Goal: Task Accomplishment & Management: Manage account settings

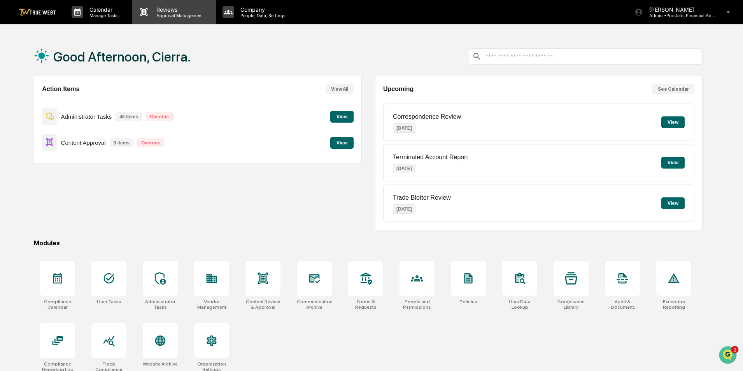
click at [165, 14] on p "Approval Management" at bounding box center [178, 15] width 57 height 5
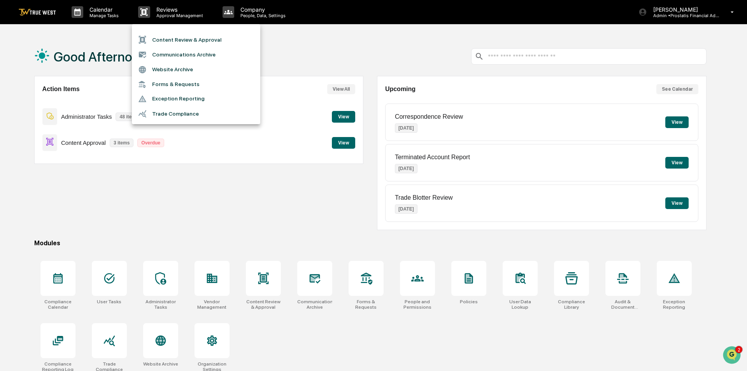
click at [167, 40] on li "Content Review & Approval" at bounding box center [196, 39] width 128 height 15
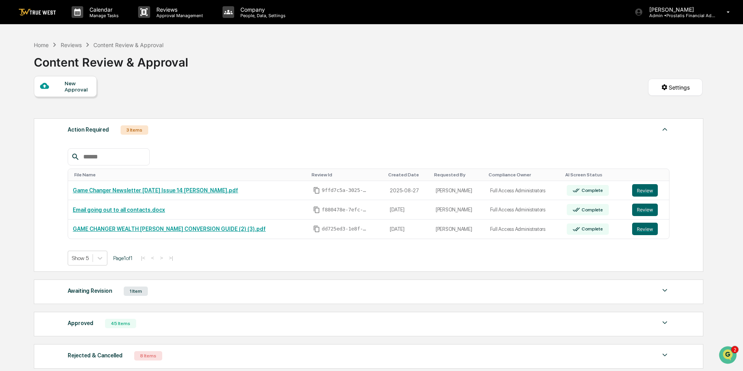
click at [308, 114] on div "New Approval Settings" at bounding box center [368, 95] width 669 height 39
click at [676, 109] on div "New Approval Settings" at bounding box center [368, 95] width 669 height 39
click at [643, 209] on button "Review" at bounding box center [645, 210] width 26 height 12
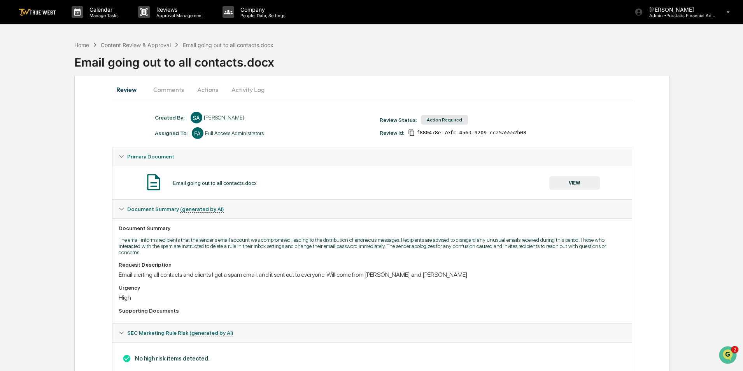
scroll to position [24, 0]
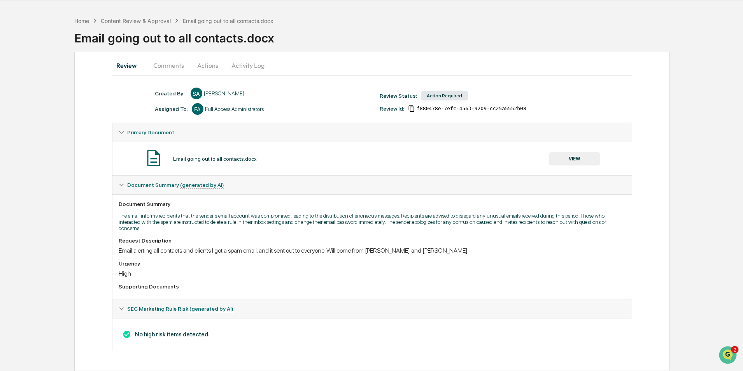
click at [574, 161] on button "VIEW" at bounding box center [574, 158] width 51 height 13
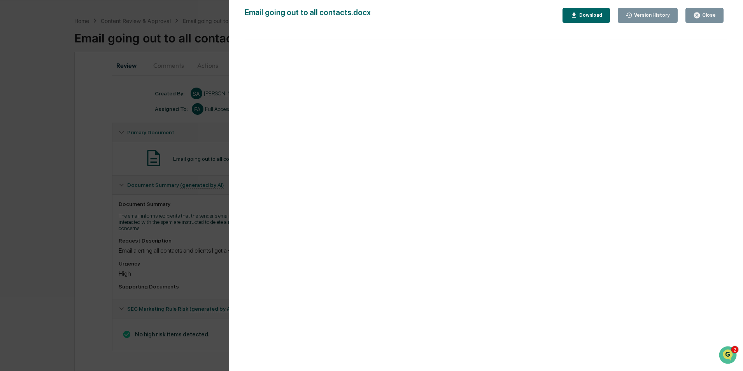
click at [714, 16] on div "Close" at bounding box center [708, 14] width 15 height 5
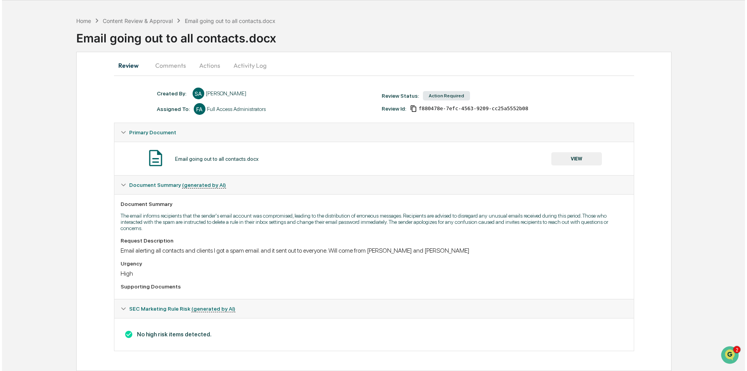
scroll to position [0, 0]
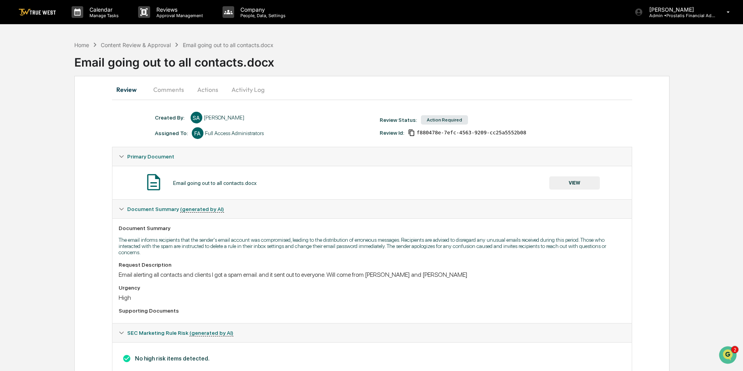
click at [175, 90] on button "Comments" at bounding box center [168, 89] width 43 height 19
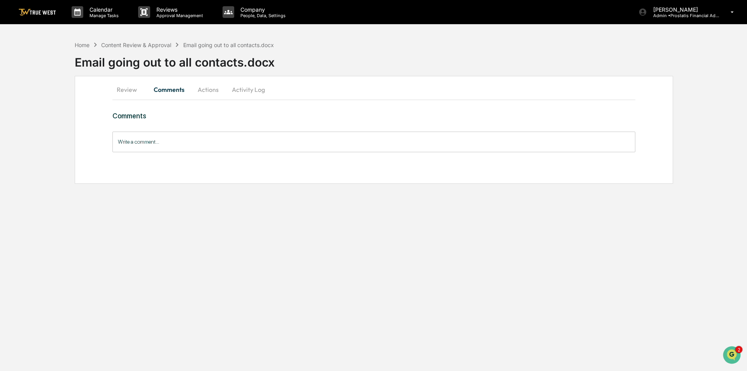
click at [204, 90] on button "Actions" at bounding box center [208, 89] width 35 height 19
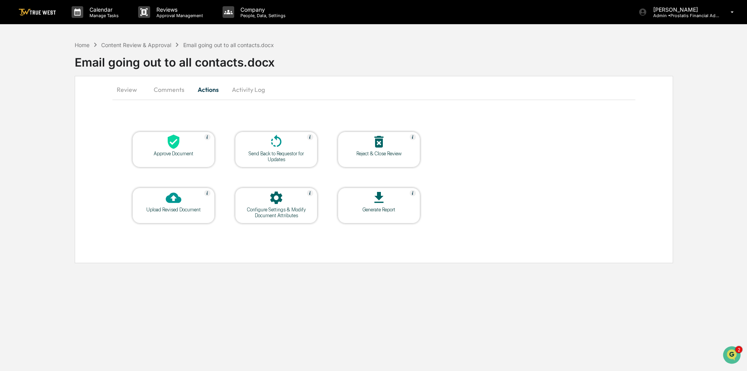
click at [169, 145] on icon at bounding box center [174, 142] width 12 height 14
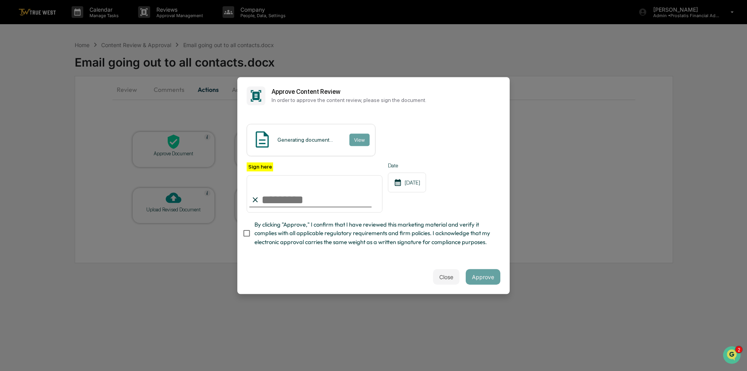
click at [297, 200] on input "Sign here" at bounding box center [315, 193] width 136 height 37
type input "**********"
click at [265, 233] on span "By clicking "Approve," I confirm that I have reviewed this marketing material a…" at bounding box center [375, 233] width 240 height 26
click at [357, 137] on button "View" at bounding box center [359, 139] width 20 height 12
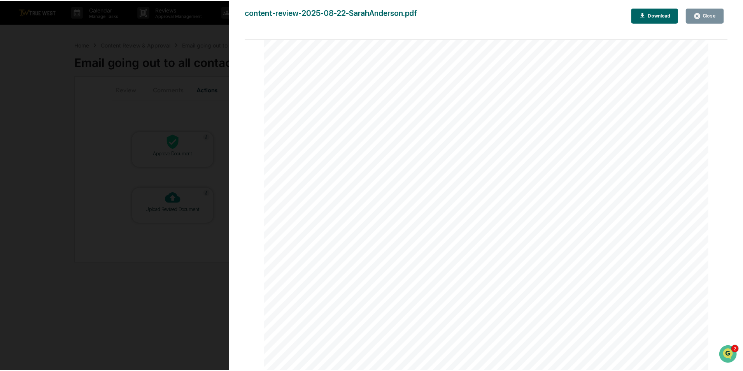
scroll to position [922, 0]
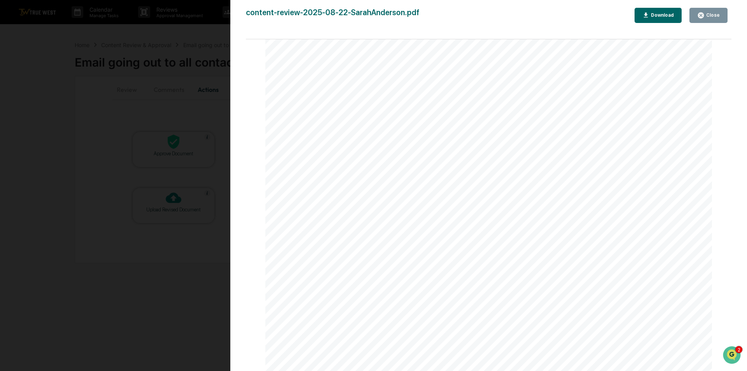
click at [701, 16] on icon "button" at bounding box center [700, 15] width 7 height 7
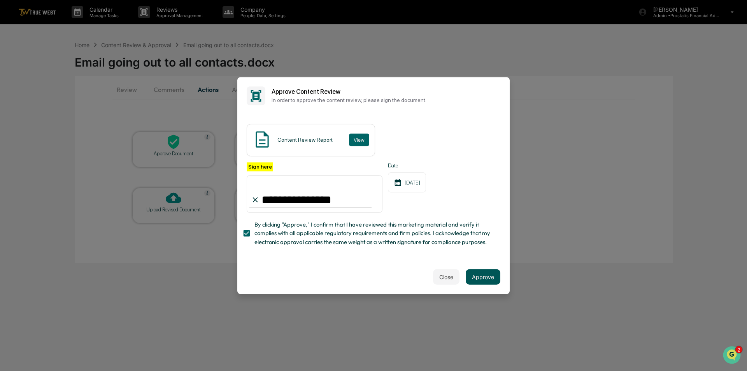
click at [489, 280] on button "Approve" at bounding box center [483, 277] width 35 height 16
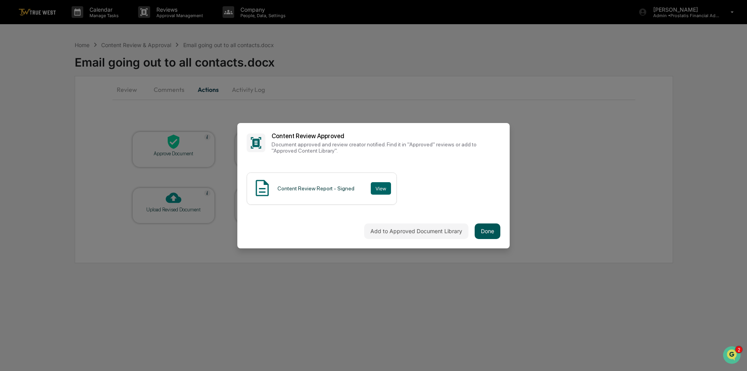
click at [486, 233] on button "Done" at bounding box center [488, 231] width 26 height 16
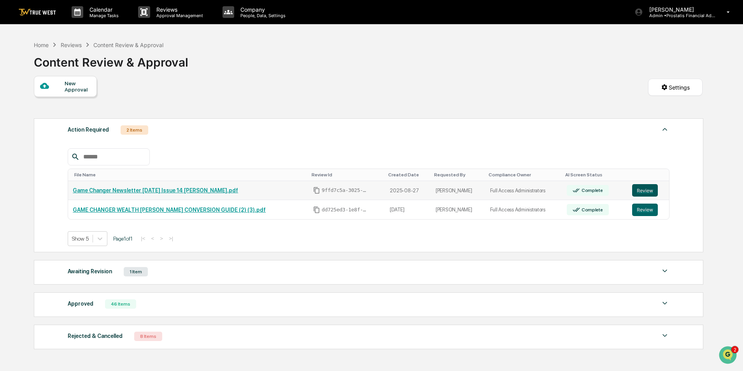
click at [639, 190] on button "Review" at bounding box center [645, 190] width 26 height 12
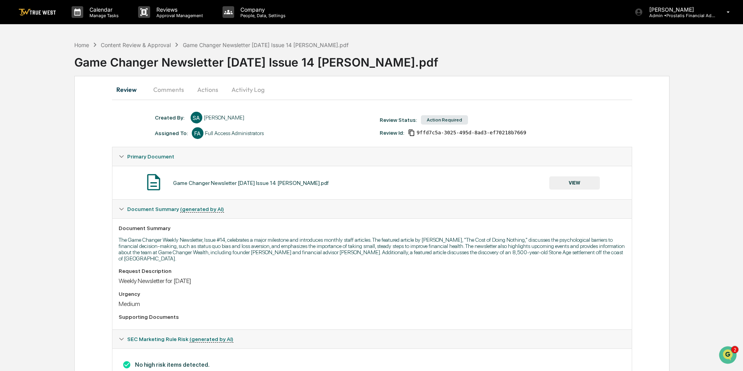
scroll to position [30, 0]
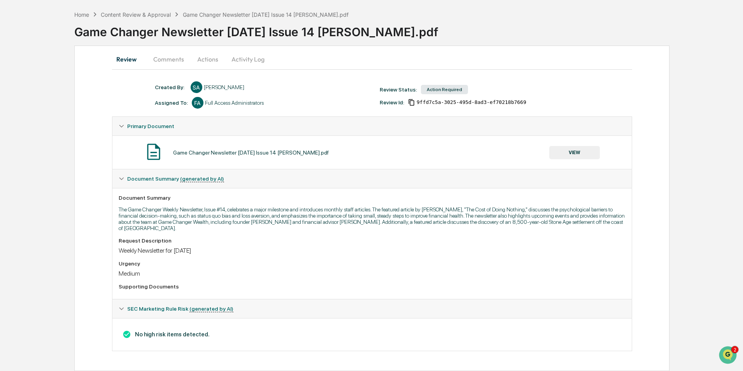
click at [572, 150] on button "VIEW" at bounding box center [574, 152] width 51 height 13
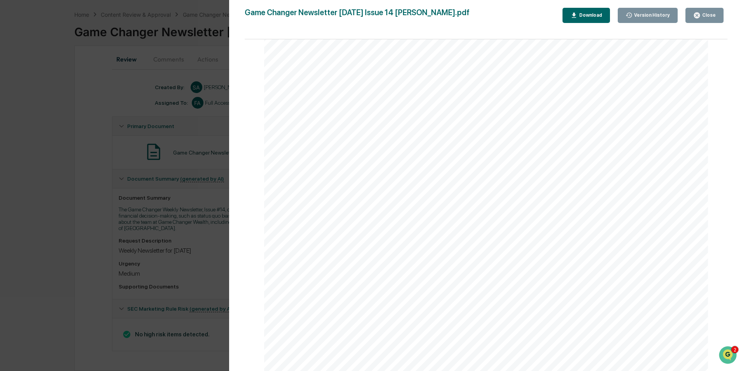
scroll to position [778, 0]
click at [709, 18] on div "Close" at bounding box center [708, 14] width 15 height 5
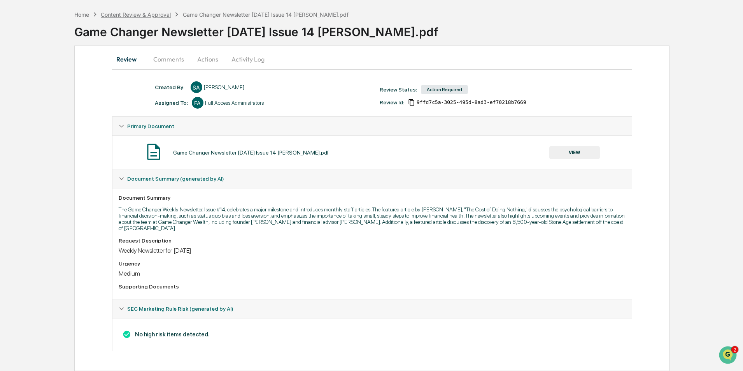
click at [152, 12] on div "Content Review & Approval" at bounding box center [136, 14] width 70 height 7
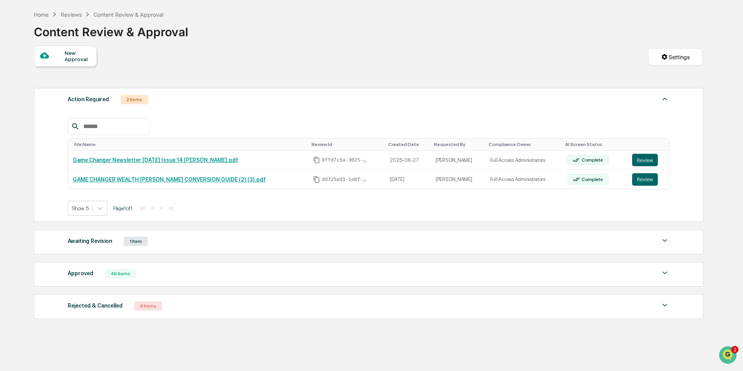
click at [105, 276] on div "46 Items" at bounding box center [120, 273] width 31 height 9
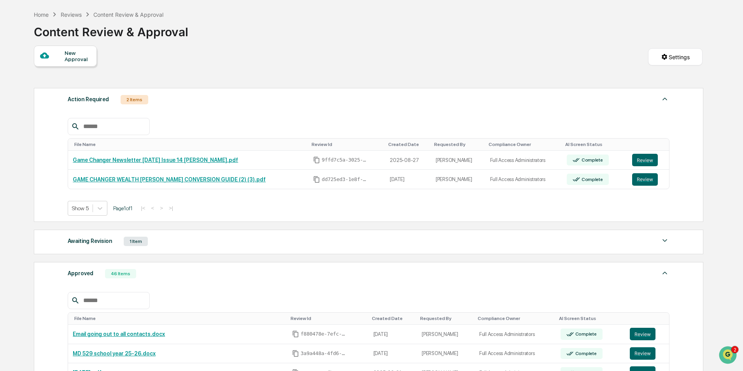
scroll to position [216, 0]
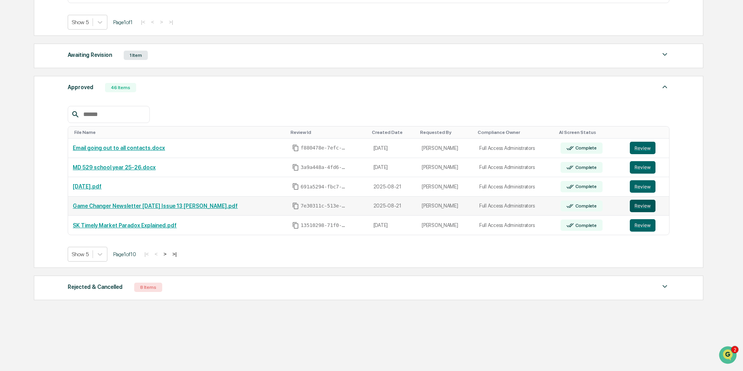
click at [643, 204] on button "Review" at bounding box center [643, 206] width 26 height 12
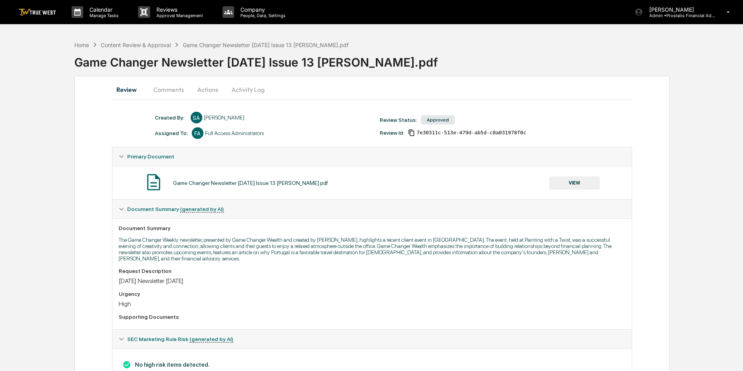
click at [583, 181] on button "VIEW" at bounding box center [574, 182] width 51 height 13
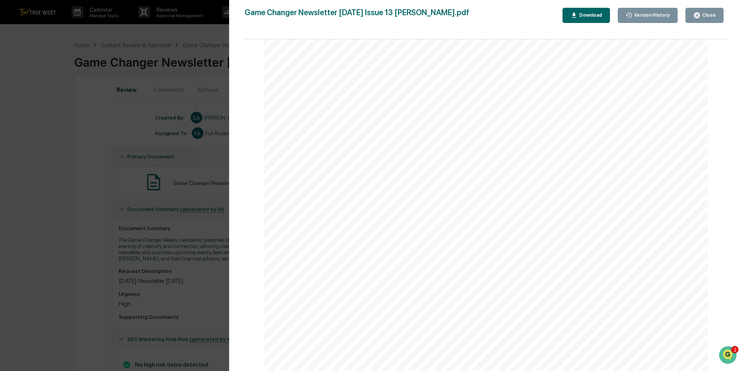
scroll to position [2852, 0]
click at [714, 18] on div "Close" at bounding box center [708, 14] width 15 height 5
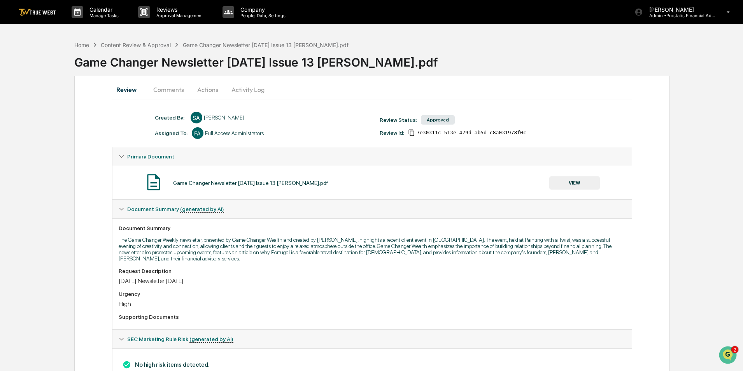
click at [701, 16] on p "Admin • Prostatis Financial Advisors" at bounding box center [679, 15] width 72 height 5
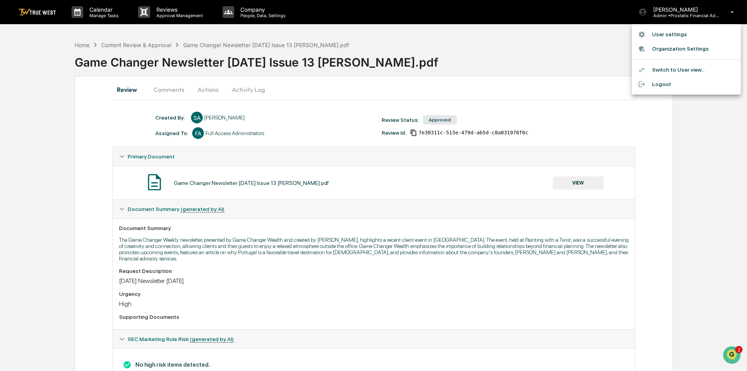
click at [206, 87] on div at bounding box center [373, 185] width 747 height 371
click at [206, 89] on div at bounding box center [373, 185] width 747 height 371
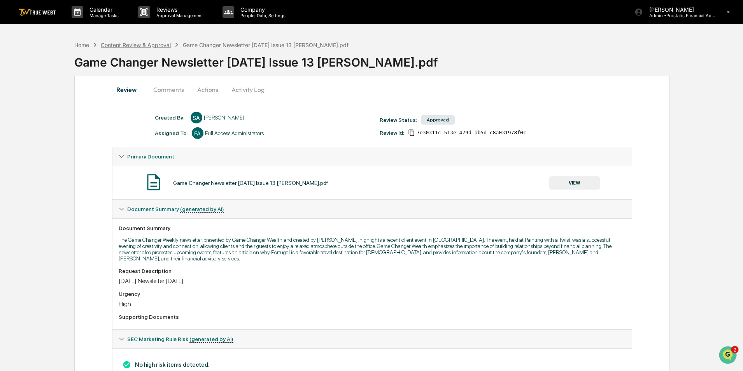
click at [153, 43] on div "Content Review & Approval" at bounding box center [136, 45] width 70 height 7
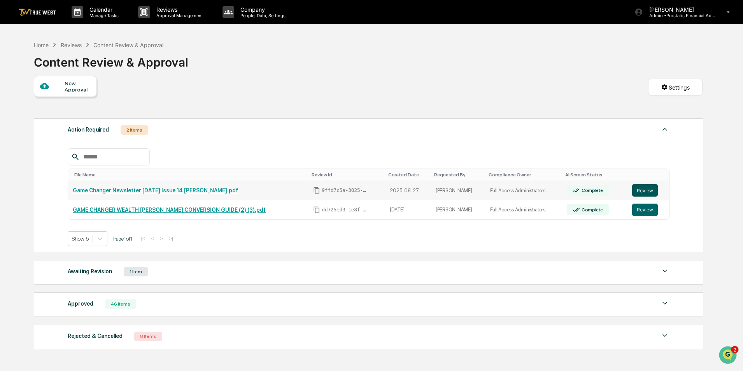
click at [636, 190] on button "Review" at bounding box center [645, 190] width 26 height 12
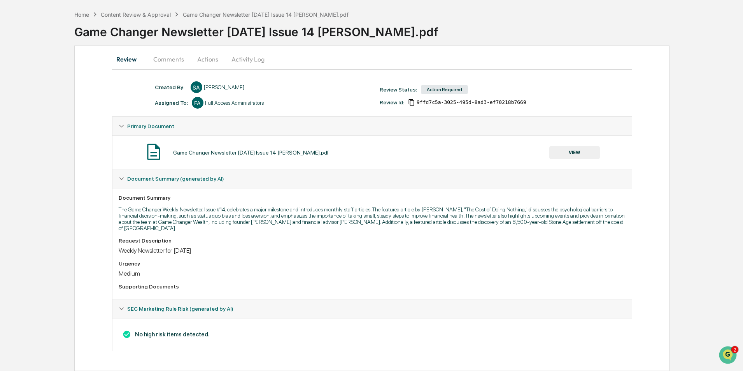
click at [163, 59] on button "Comments" at bounding box center [168, 59] width 43 height 19
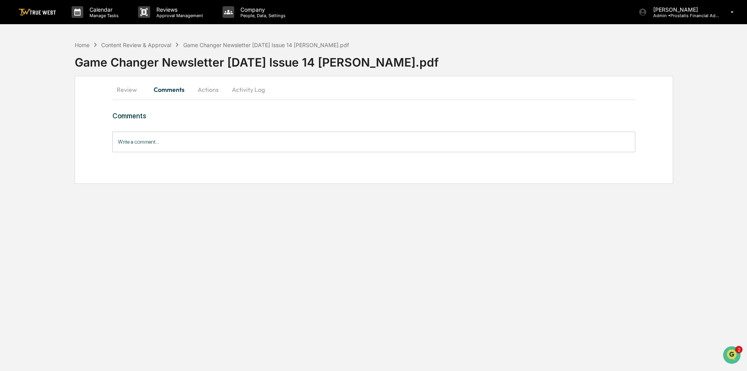
click at [205, 90] on button "Actions" at bounding box center [208, 89] width 35 height 19
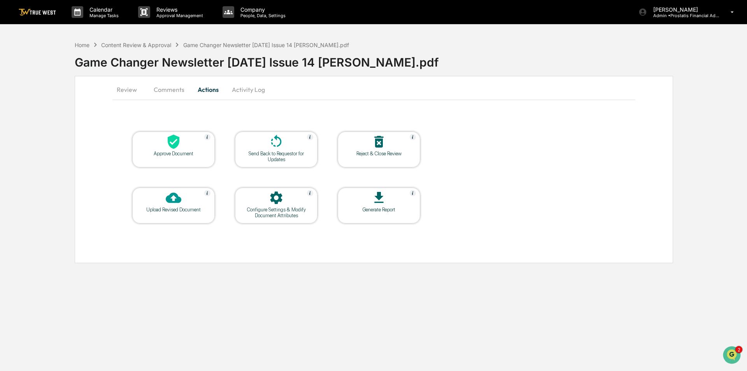
click at [278, 143] on icon at bounding box center [277, 142] width 16 height 16
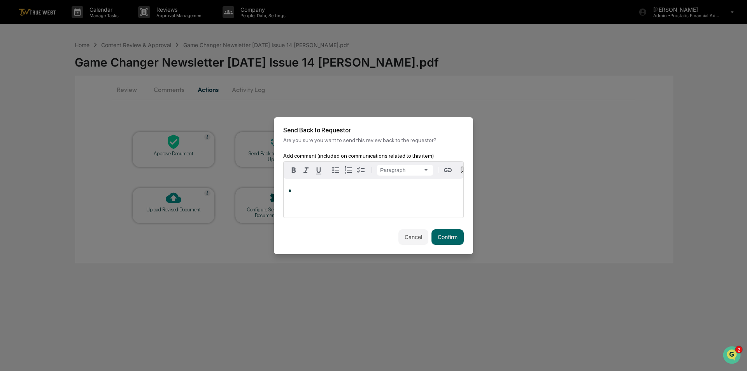
click at [351, 197] on div "*" at bounding box center [374, 198] width 180 height 39
click at [446, 237] on button "Confirm" at bounding box center [448, 237] width 32 height 16
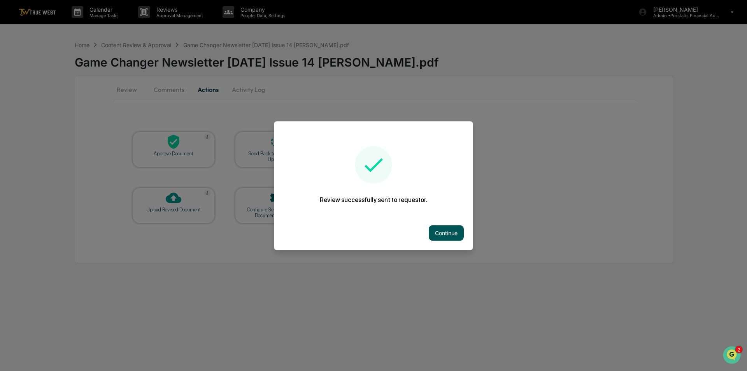
click at [446, 233] on button "Continue" at bounding box center [446, 233] width 35 height 16
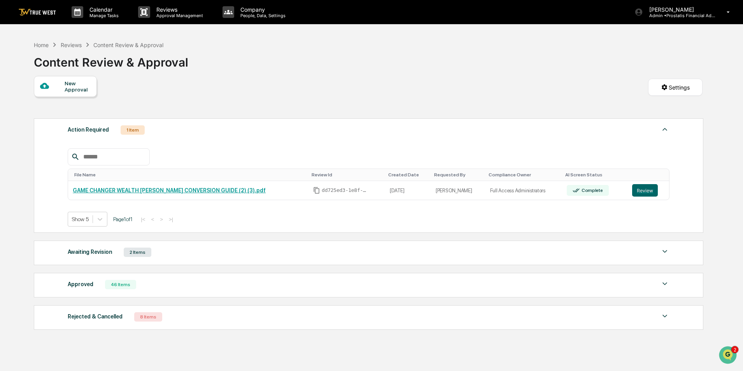
click at [142, 255] on div "2 Items" at bounding box center [138, 252] width 28 height 9
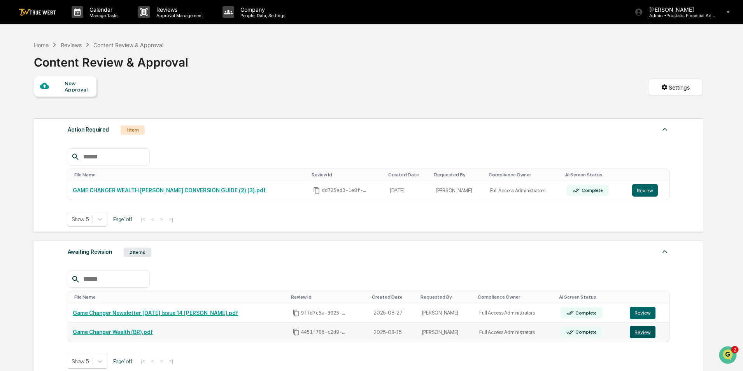
click at [637, 332] on button "Review" at bounding box center [643, 332] width 26 height 12
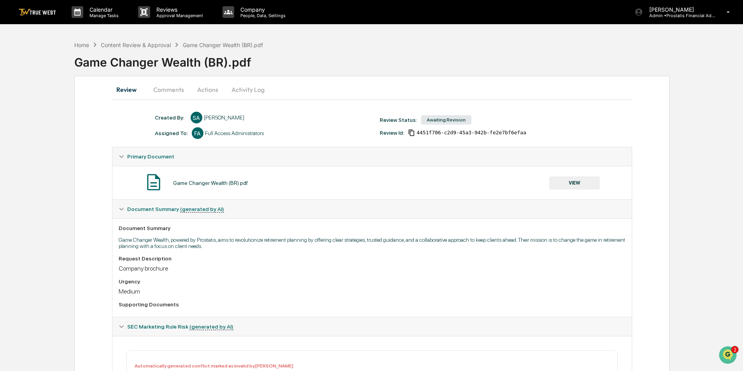
click at [211, 89] on button "Actions" at bounding box center [207, 89] width 35 height 19
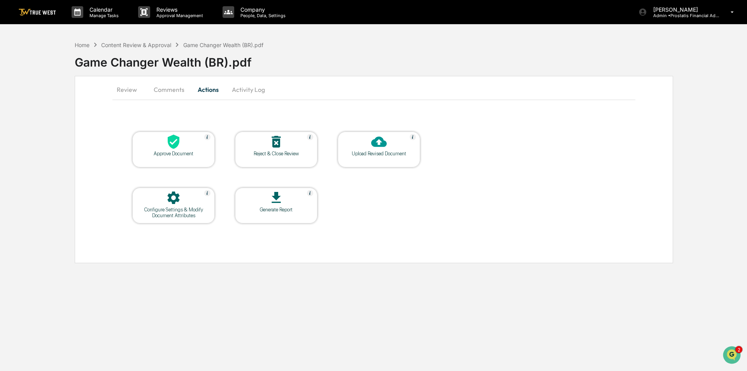
click at [253, 90] on button "Activity Log" at bounding box center [249, 89] width 46 height 19
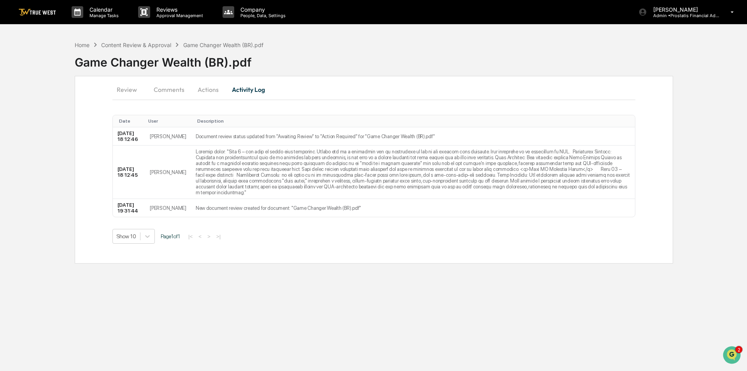
click at [326, 62] on div "Game Changer Wealth (BR).pdf" at bounding box center [411, 59] width 672 height 20
click at [92, 44] on icon at bounding box center [95, 44] width 9 height 9
click at [81, 45] on div "Home" at bounding box center [82, 45] width 15 height 7
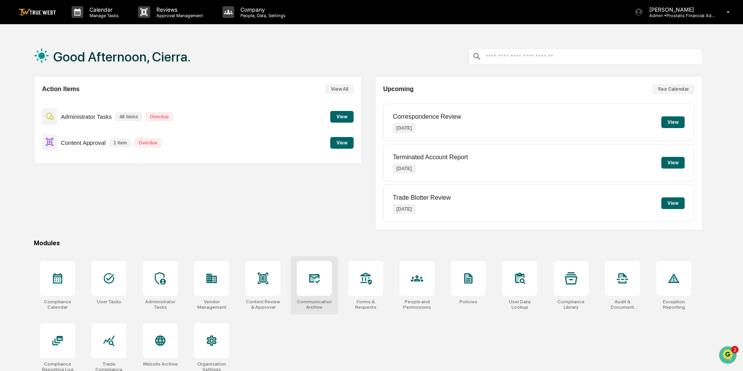
click at [319, 282] on icon at bounding box center [314, 278] width 12 height 12
